Goal: Task Accomplishment & Management: Manage account settings

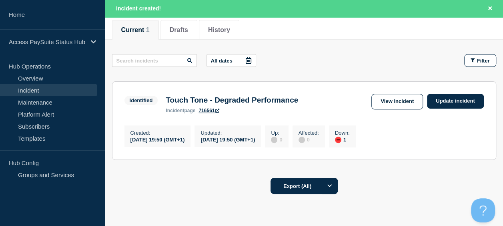
scroll to position [123, 0]
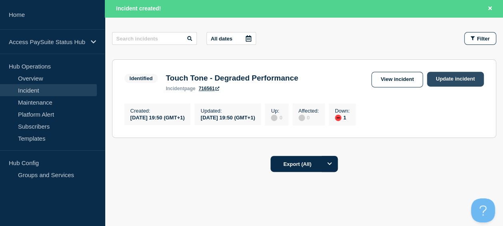
click at [449, 81] on link "Update incident" at bounding box center [455, 79] width 57 height 15
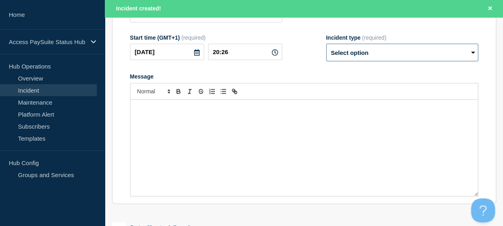
click at [441, 61] on select "Select option Investigating Identified Monitoring Resolved" at bounding box center [402, 53] width 152 height 18
type input "Touch Tone - Degraded Performance"
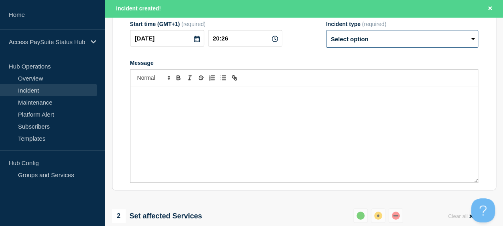
select select "identified"
click at [326, 46] on select "Select option Investigating Identified Monitoring Resolved" at bounding box center [402, 39] width 152 height 18
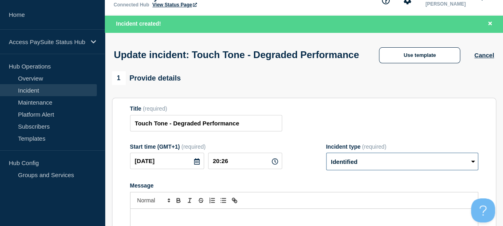
scroll to position [15, 0]
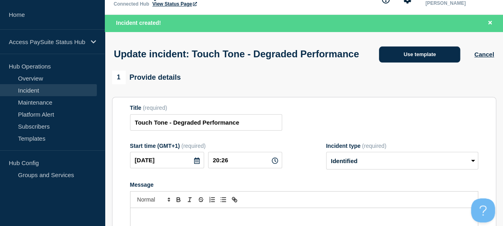
click at [414, 61] on button "Use template" at bounding box center [419, 54] width 81 height 16
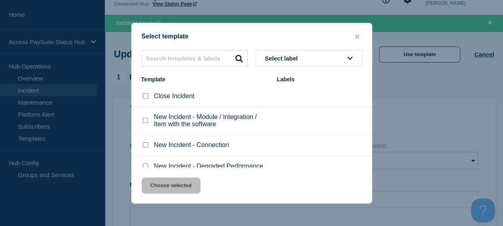
click at [371, 106] on div "Close Incident New Incident - Module / Integration / Item with the software New…" at bounding box center [252, 127] width 240 height 82
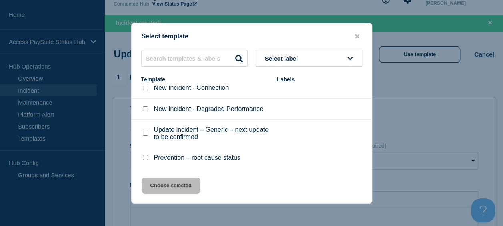
scroll to position [58, 0]
click at [146, 131] on input "Update incident – Generic – next update to be confirmed checkbox" at bounding box center [145, 132] width 5 height 5
checkbox input "true"
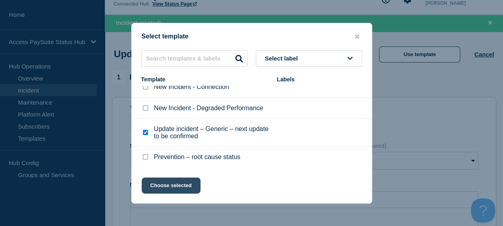
click at [188, 184] on button "Choose selected" at bounding box center [171, 185] width 59 height 16
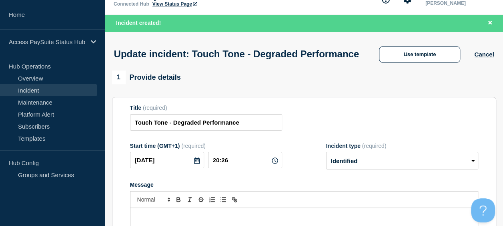
select select "investigating"
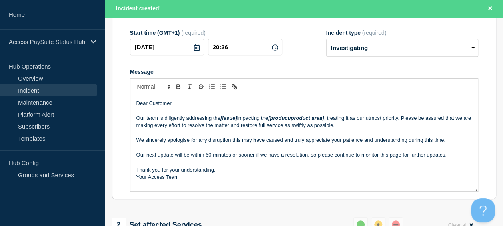
scroll to position [133, 0]
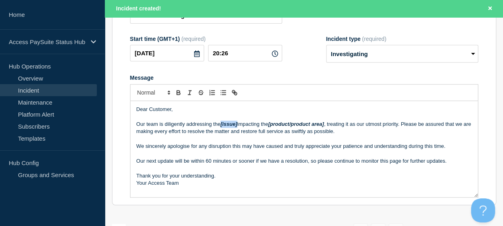
drag, startPoint x: 239, startPoint y: 125, endPoint x: 221, endPoint y: 125, distance: 17.2
click at [221, 125] on em "[issue]" at bounding box center [229, 124] width 17 height 6
drag, startPoint x: 323, startPoint y: 127, endPoint x: 269, endPoint y: 129, distance: 54.9
click at [269, 129] on p "Our team is diligently addressing the issue impacting the [product/product area…" at bounding box center [303, 127] width 335 height 15
click at [368, 135] on p "Our team is diligently addressing the issue impacting the our Touch Tone produc…" at bounding box center [303, 127] width 335 height 15
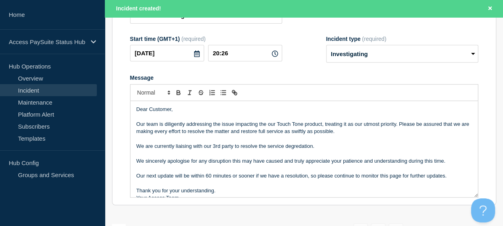
drag, startPoint x: 306, startPoint y: 152, endPoint x: 311, endPoint y: 149, distance: 5.9
click at [480, 142] on section "Title (required) Touch Tone - Degraded Performance Start time (GMT+1) (required…" at bounding box center [304, 97] width 384 height 215
drag, startPoint x: 480, startPoint y: 142, endPoint x: 475, endPoint y: 142, distance: 5.6
click at [475, 142] on section "Title (required) Touch Tone - Degraded Performance Start time (GMT+1) (required…" at bounding box center [304, 97] width 384 height 215
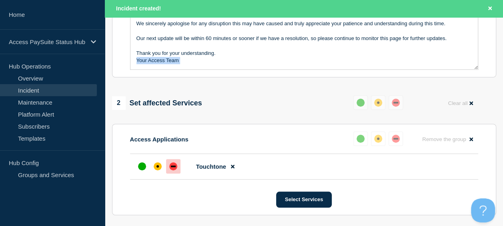
scroll to position [260, 0]
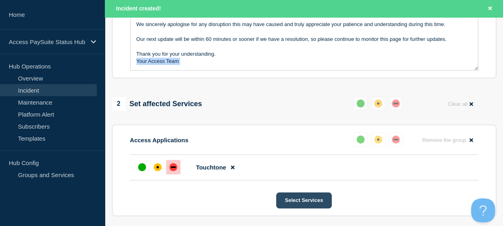
click at [309, 208] on button "Select Services" at bounding box center [304, 200] width 56 height 16
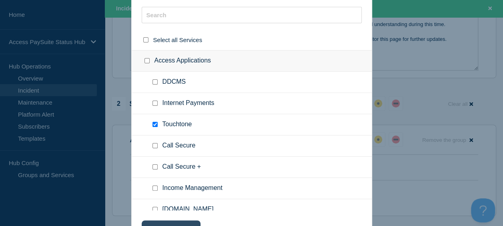
click at [188, 223] on button "Choose selected" at bounding box center [171, 228] width 59 height 16
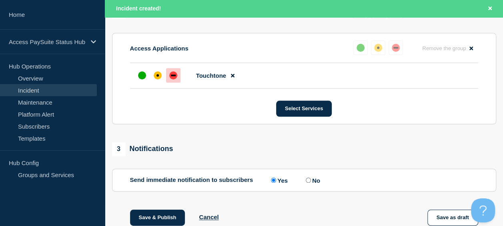
scroll to position [416, 0]
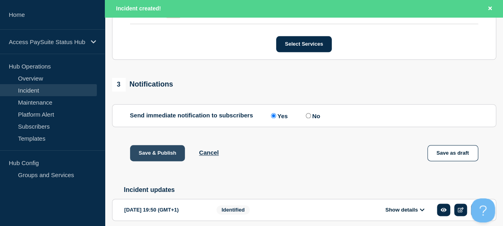
click at [145, 158] on button "Save & Publish" at bounding box center [157, 153] width 55 height 16
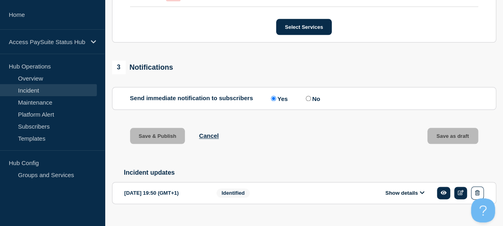
scroll to position [399, 0]
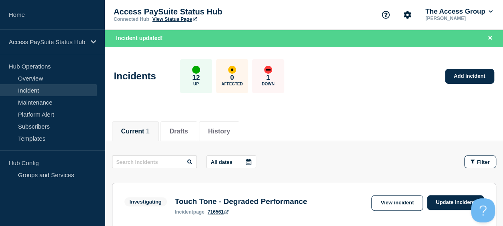
click at [407, 100] on header "Incidents 12 Up 0 Affected 1 Down Add incident" at bounding box center [304, 80] width 398 height 67
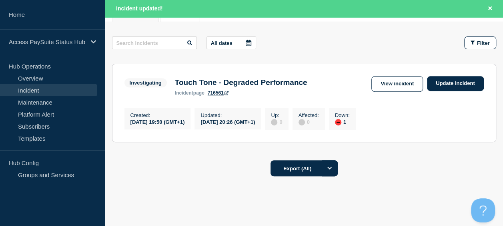
scroll to position [144, 0]
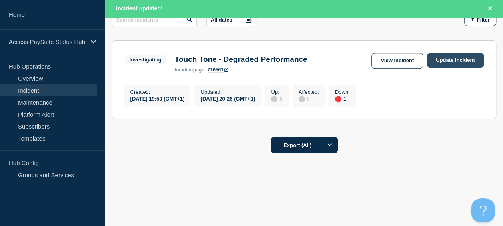
click at [458, 53] on link "Update incident" at bounding box center [455, 60] width 57 height 15
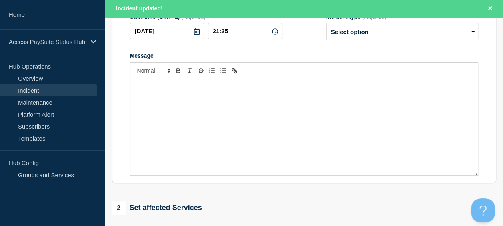
type input "Touch Tone - Degraded Performance"
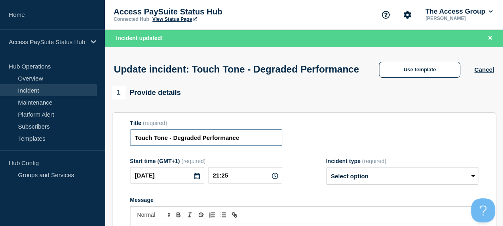
click at [255, 146] on input "Touch Tone - Degraded Performance" at bounding box center [206, 137] width 152 height 16
drag, startPoint x: 201, startPoint y: 150, endPoint x: 173, endPoint y: 148, distance: 27.7
click at [173, 146] on input "Touch Tone - Degraded Performance" at bounding box center [206, 137] width 152 height 16
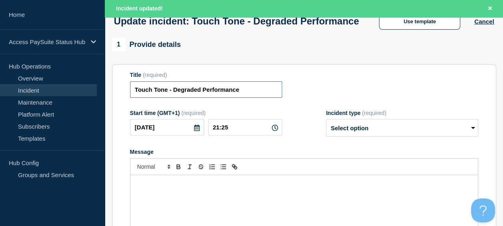
scroll to position [44, 0]
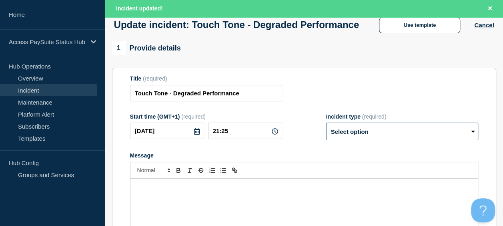
click at [384, 140] on select "Select option Investigating Identified Monitoring Resolved" at bounding box center [402, 131] width 152 height 18
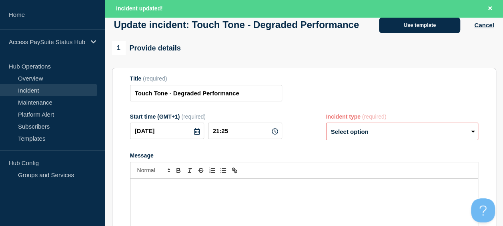
click at [399, 33] on button "Use template" at bounding box center [419, 25] width 81 height 16
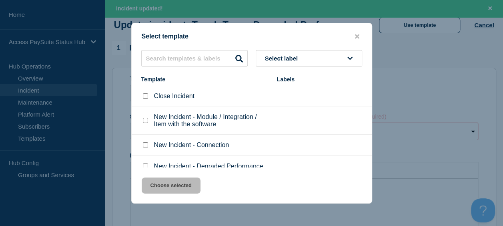
scroll to position [58, 0]
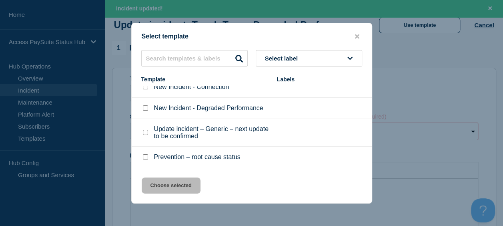
click at [148, 131] on div at bounding box center [145, 132] width 8 height 8
click at [146, 132] on input "Update incident – Generic – next update to be confirmed checkbox" at bounding box center [145, 132] width 5 height 5
checkbox input "true"
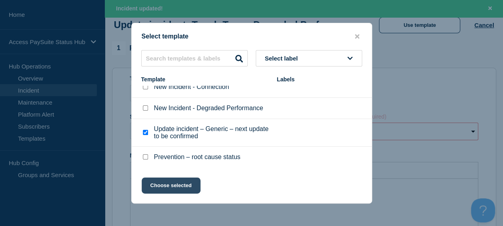
click at [180, 183] on button "Choose selected" at bounding box center [171, 185] width 59 height 16
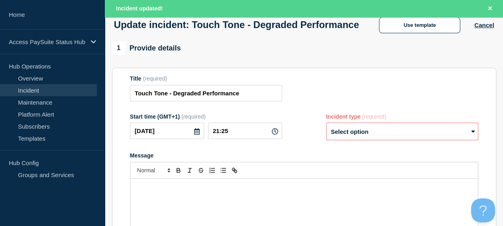
select select "investigating"
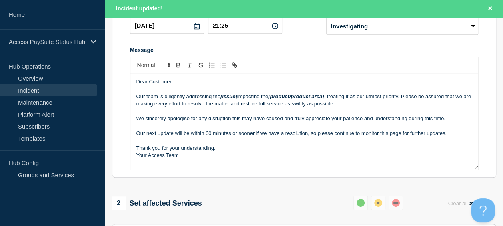
scroll to position [159, 0]
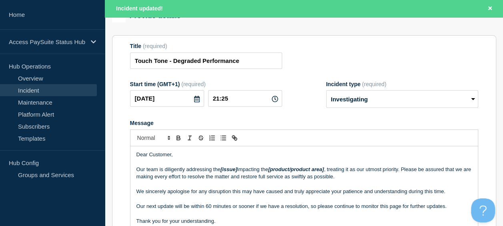
scroll to position [87, 0]
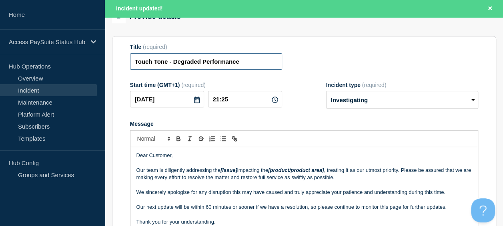
click at [244, 66] on input "Touch Tone - Degraded Performance" at bounding box center [206, 61] width 152 height 16
drag, startPoint x: 173, startPoint y: 65, endPoint x: 267, endPoint y: 54, distance: 94.7
click at [267, 54] on div "Title (required) Touch Tone - Degraded Performance" at bounding box center [206, 57] width 152 height 26
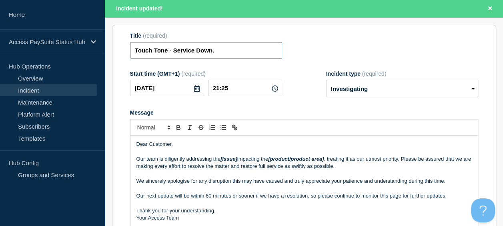
scroll to position [154, 0]
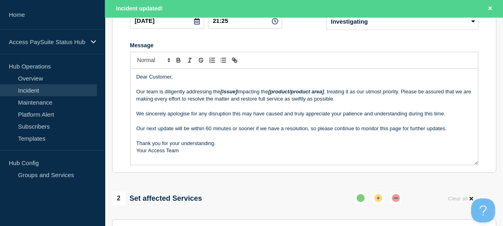
type input "Touch Tone - Service Down."
click at [163, 103] on p "Our team is diligently addressing the [issue] impacting the [product/product ar…" at bounding box center [303, 95] width 335 height 15
click at [245, 103] on p "Our team is continuing to diligently addressing the [issue] impacting the [prod…" at bounding box center [303, 95] width 335 height 15
drag, startPoint x: 263, startPoint y: 107, endPoint x: 247, endPoint y: 107, distance: 16.0
click at [247, 94] on em "[issue]" at bounding box center [253, 91] width 17 height 6
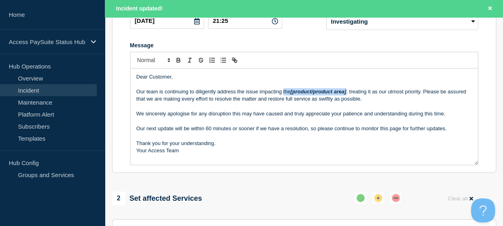
drag, startPoint x: 347, startPoint y: 107, endPoint x: 283, endPoint y: 109, distance: 63.3
click at [283, 103] on p "Our team is continuing to diligently address the issue impacting the [product/p…" at bounding box center [303, 95] width 335 height 15
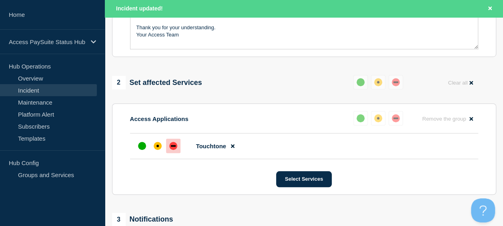
scroll to position [479, 0]
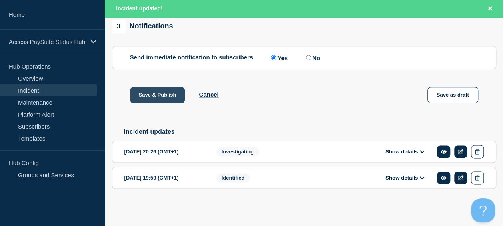
click at [145, 90] on button "Save & Publish" at bounding box center [157, 95] width 55 height 16
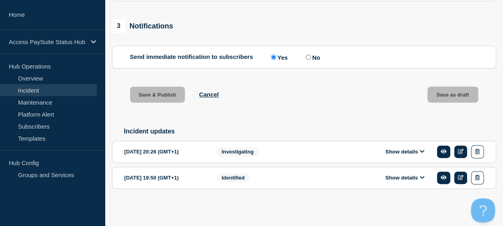
scroll to position [462, 0]
